Goal: Task Accomplishment & Management: Complete application form

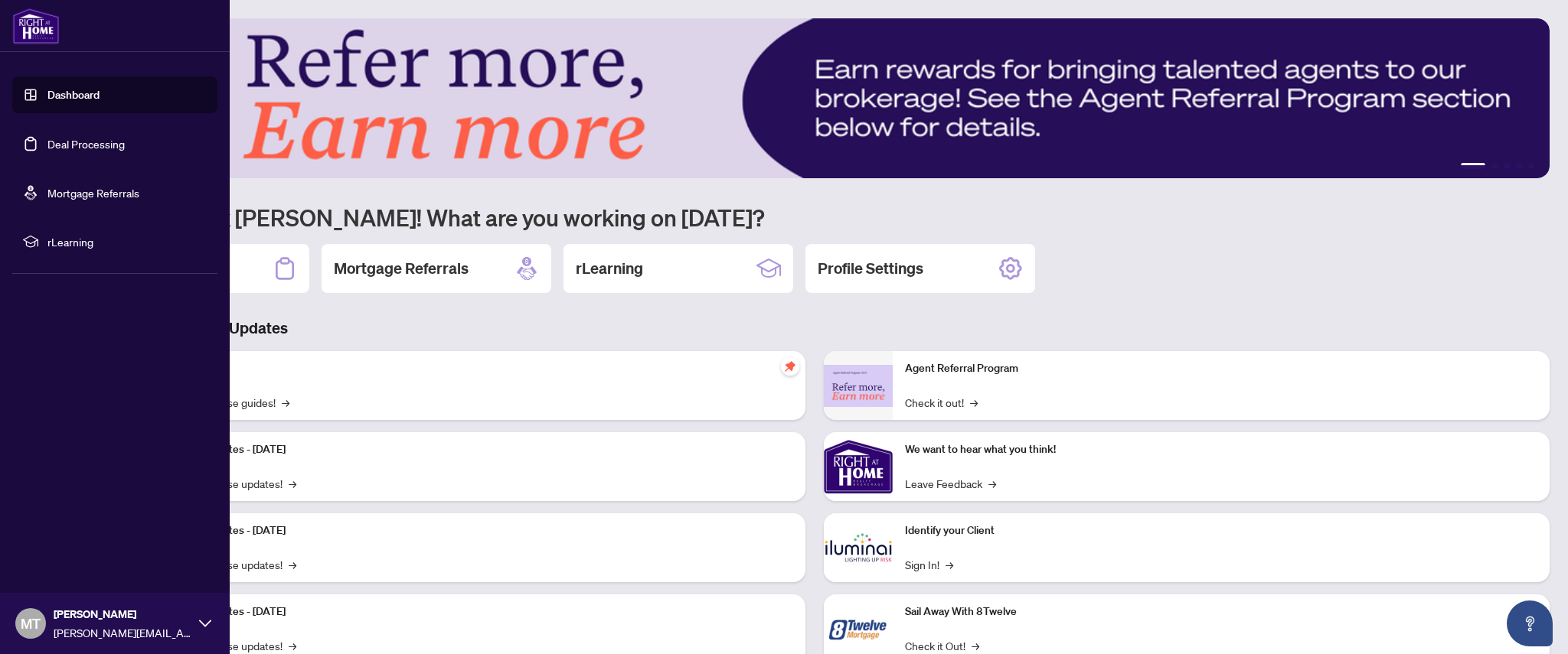
click at [61, 137] on link "Deal Processing" at bounding box center [86, 143] width 78 height 14
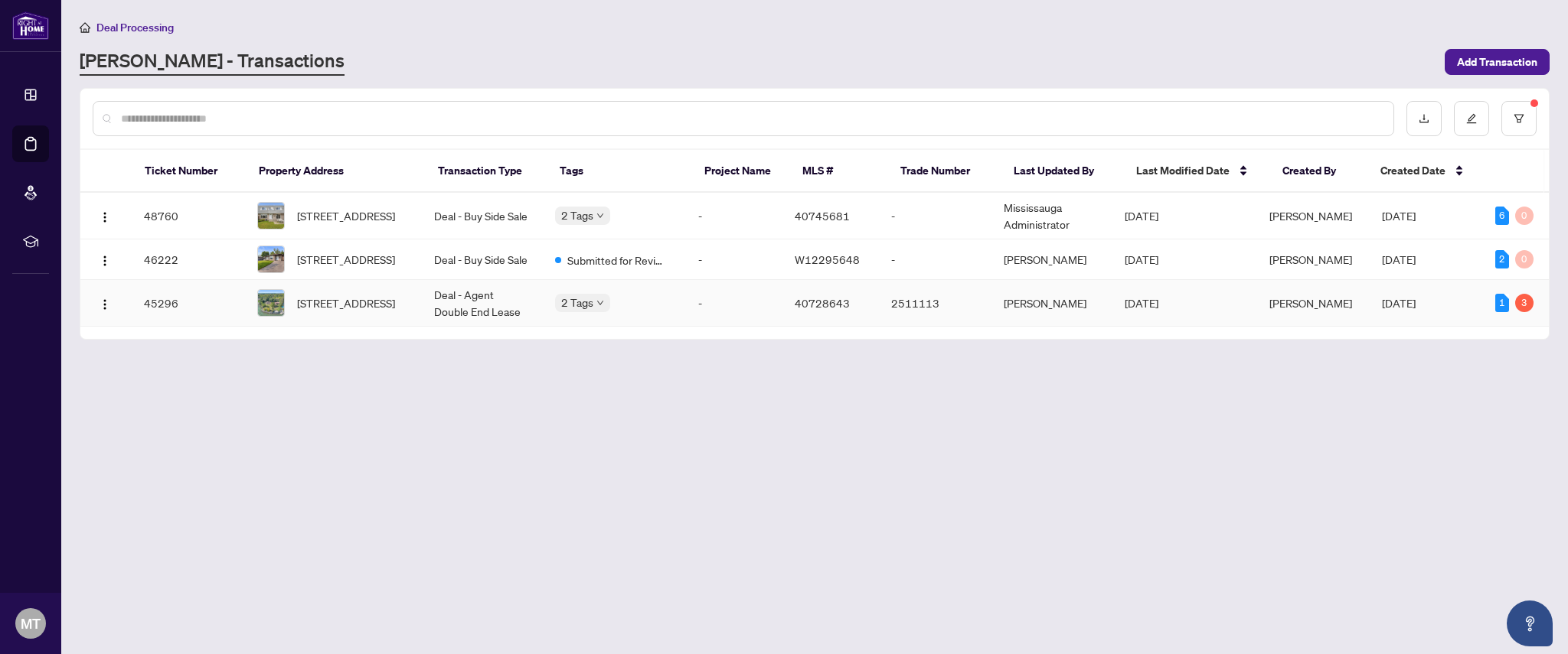
click at [1289, 310] on span "Matthew Tamburello" at bounding box center [1310, 303] width 83 height 14
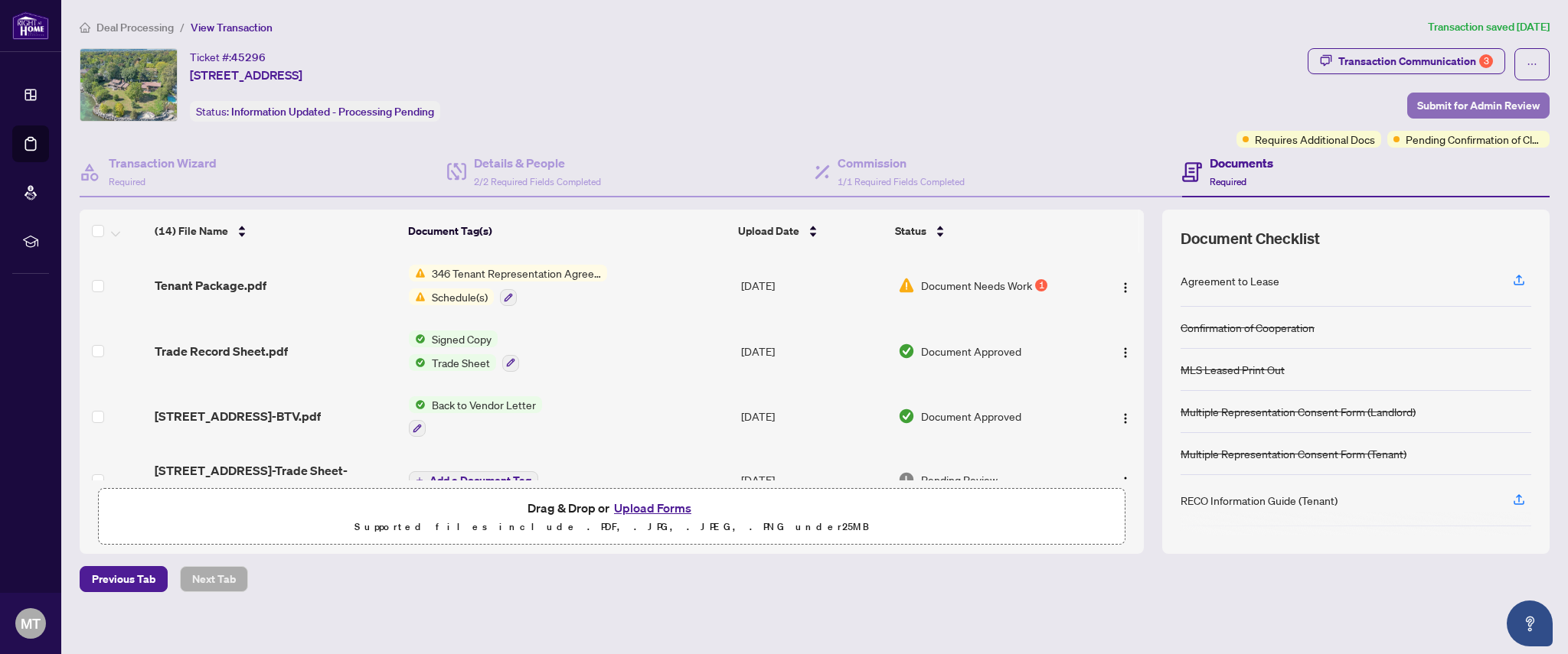
click at [1446, 108] on span "Submit for Admin Review" at bounding box center [1478, 105] width 122 height 24
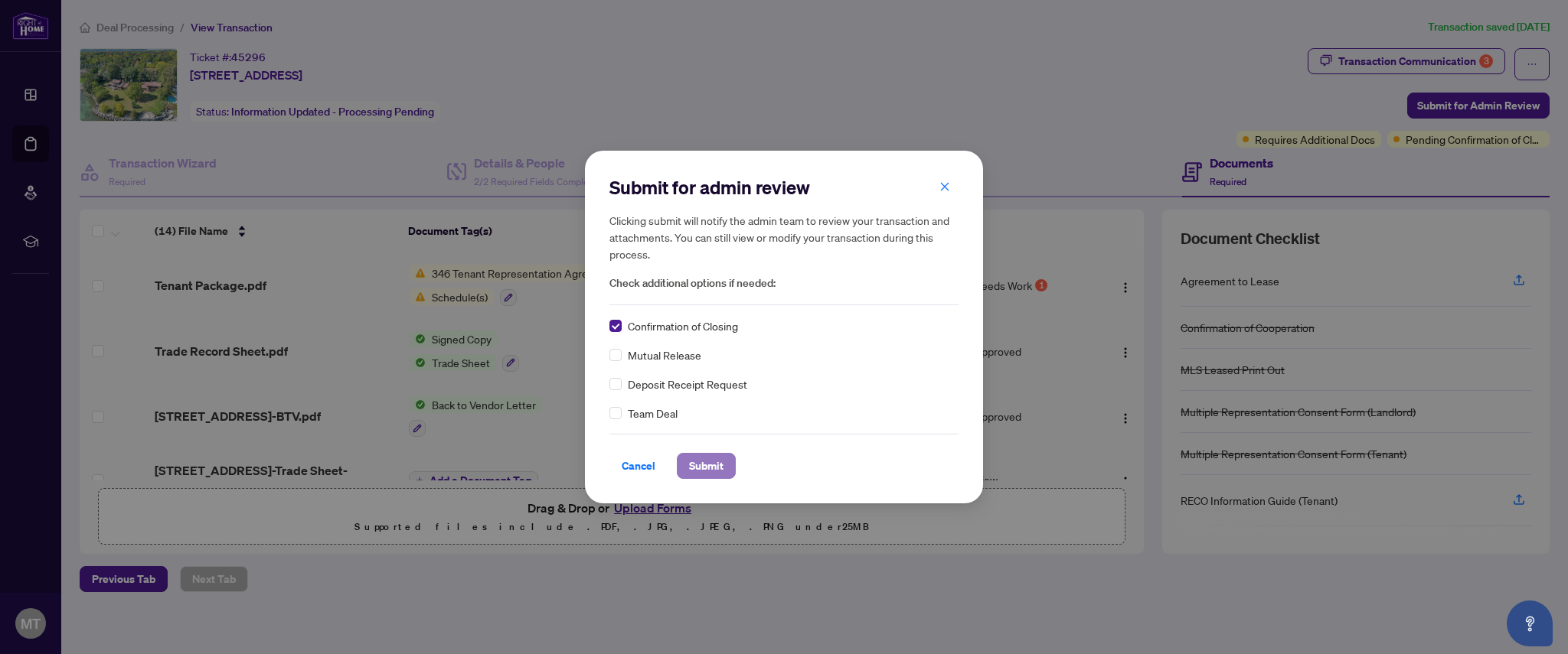
click at [695, 463] on span "Submit" at bounding box center [706, 466] width 35 height 24
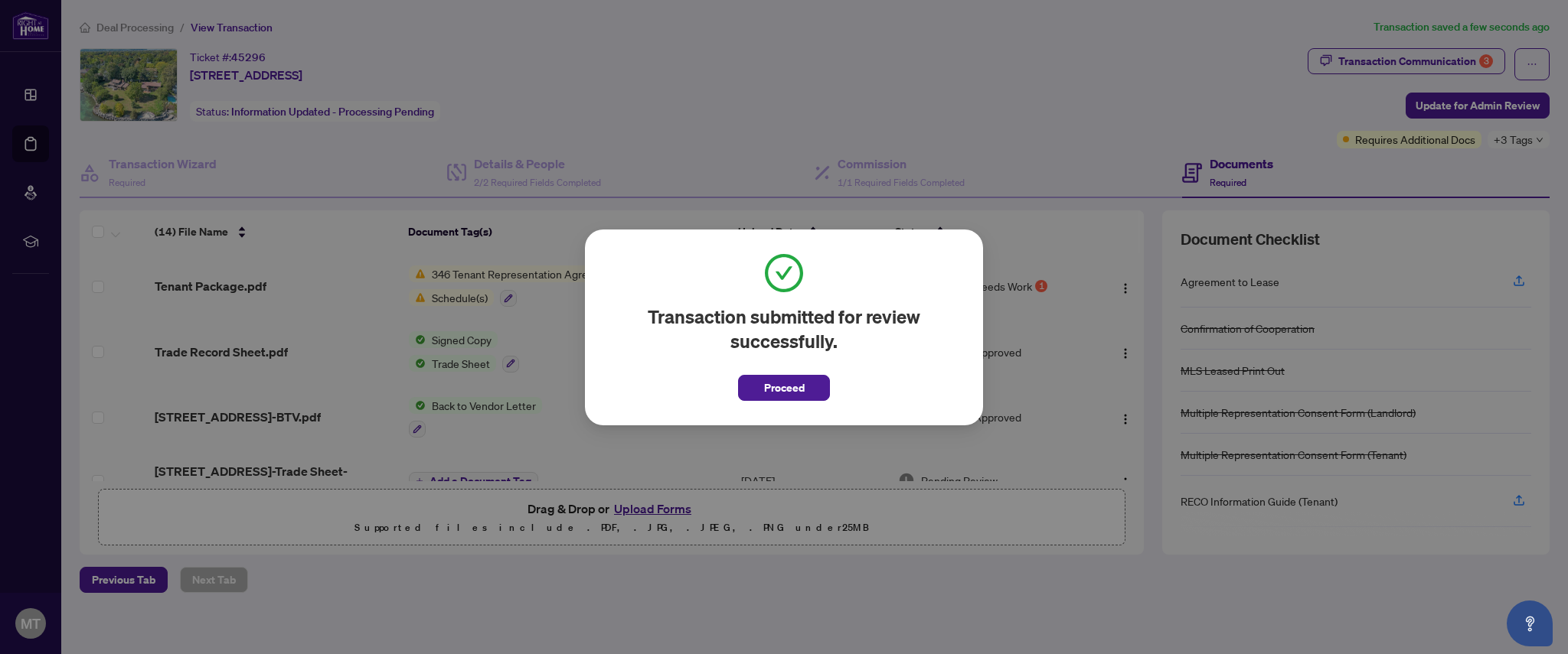
click at [784, 395] on span "Proceed" at bounding box center [784, 387] width 41 height 24
